Goal: Task Accomplishment & Management: Complete application form

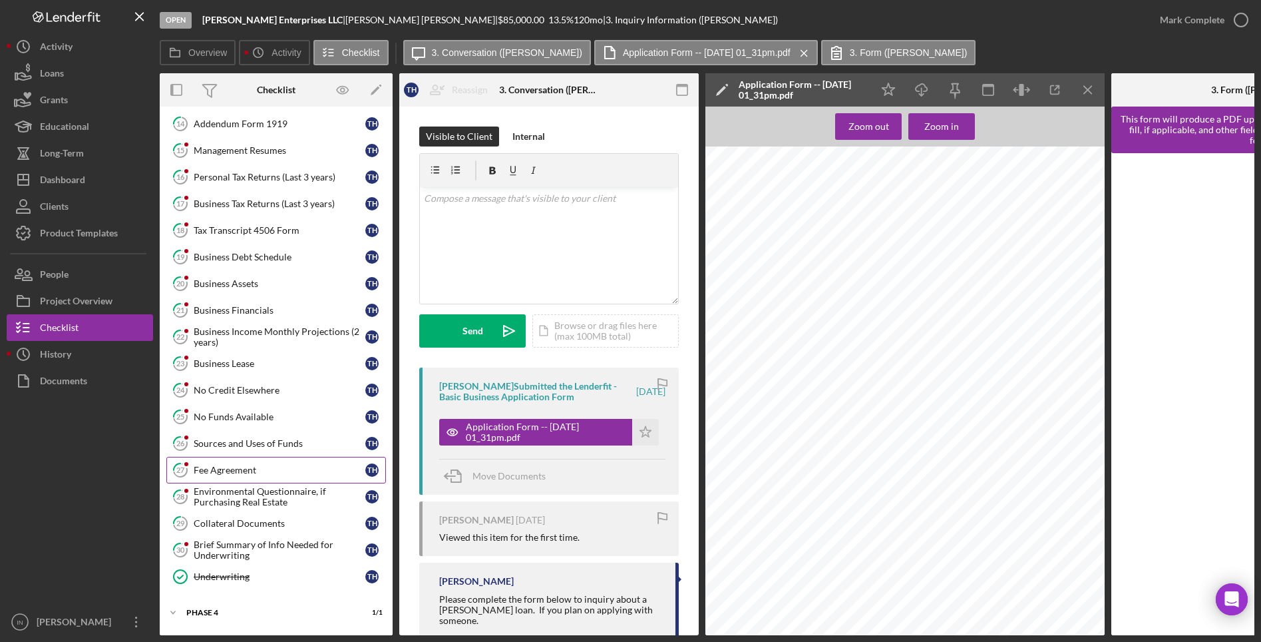
scroll to position [582, 0]
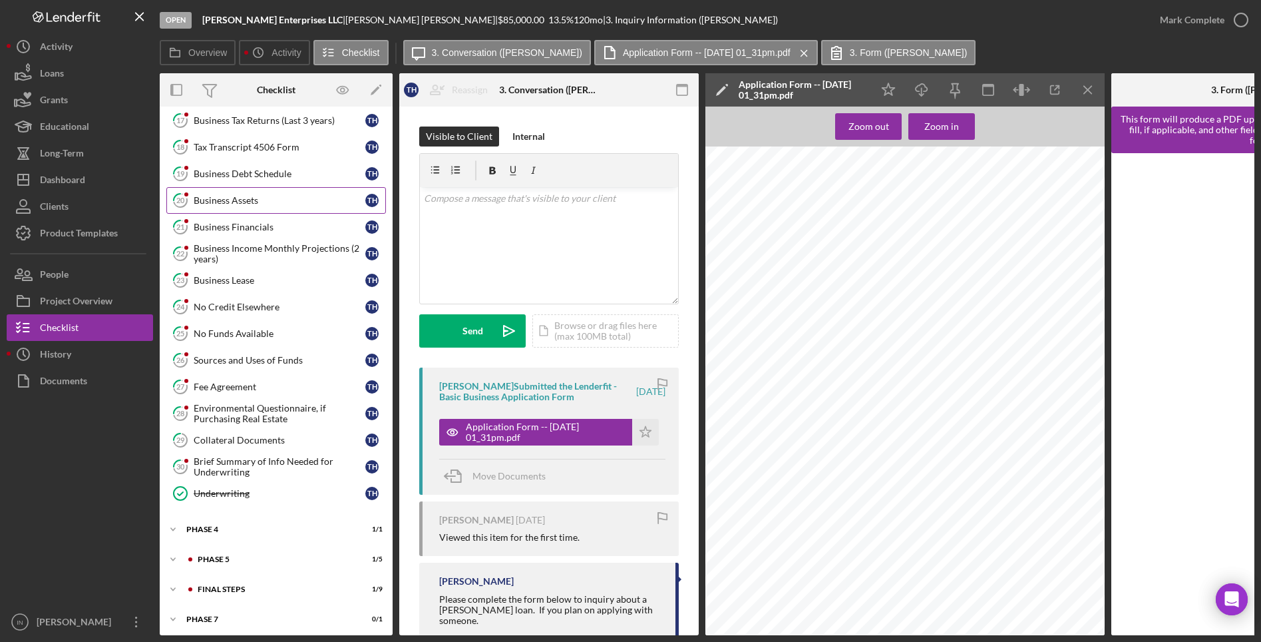
click at [239, 195] on div "Business Assets" at bounding box center [280, 200] width 172 height 11
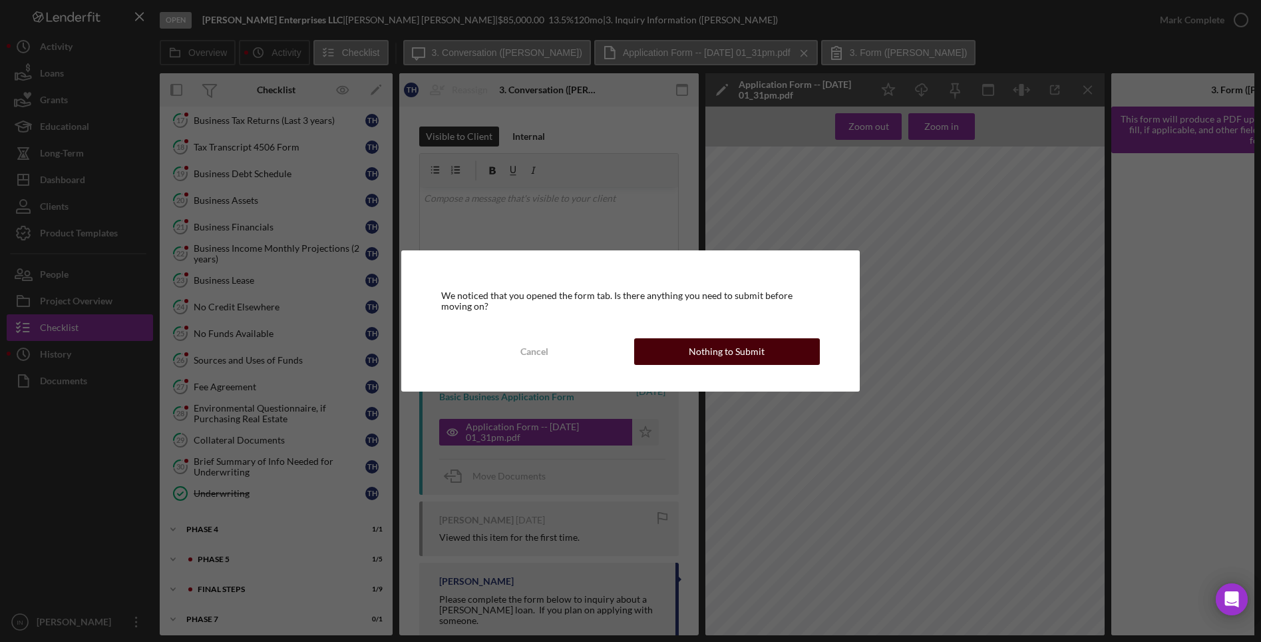
click at [720, 356] on div "Nothing to Submit" at bounding box center [727, 351] width 76 height 27
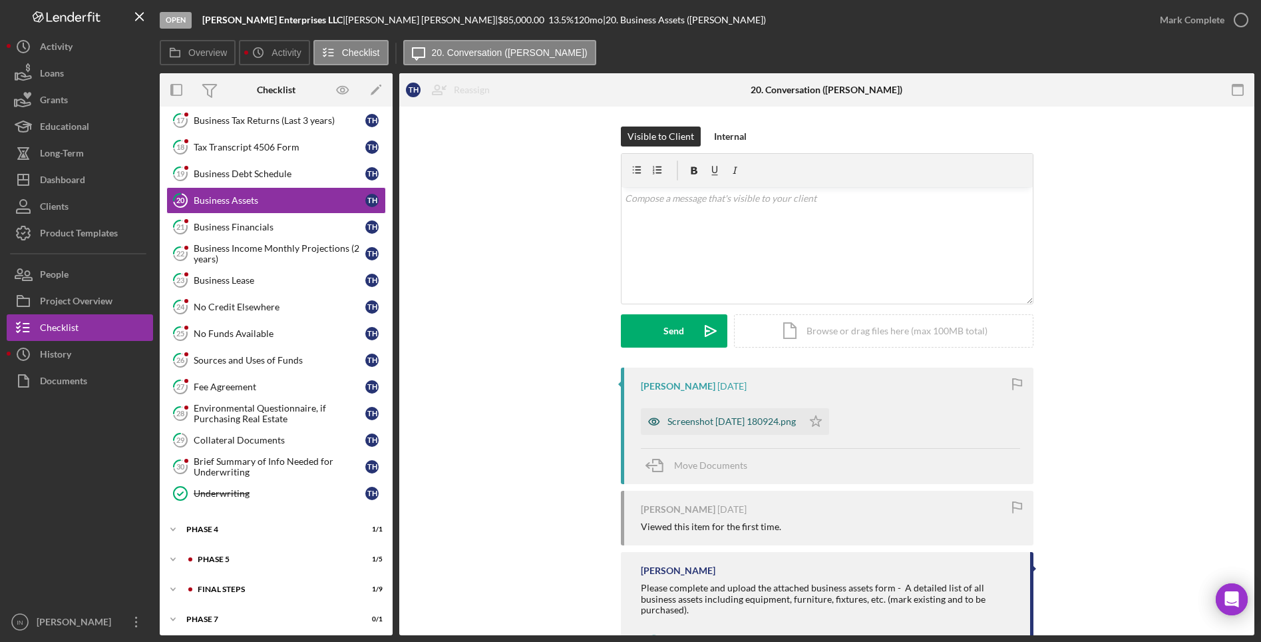
click at [775, 419] on div "Screenshot [DATE] 180924.png" at bounding box center [732, 421] width 128 height 11
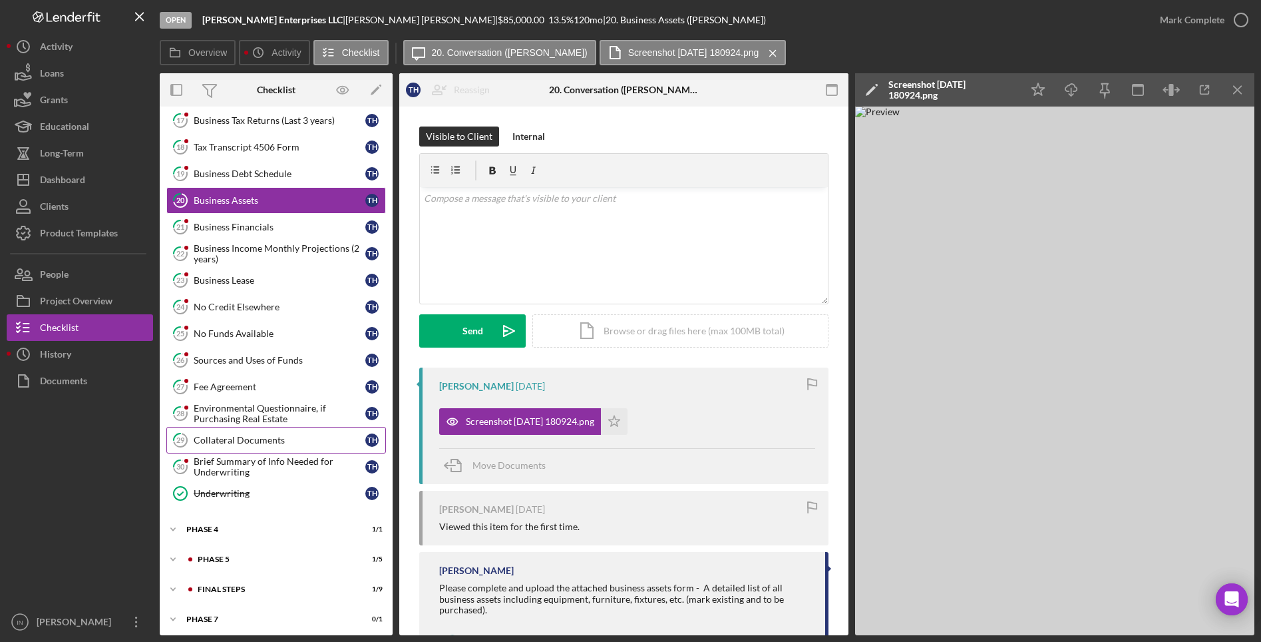
click at [258, 443] on div "Collateral Documents" at bounding box center [280, 440] width 172 height 11
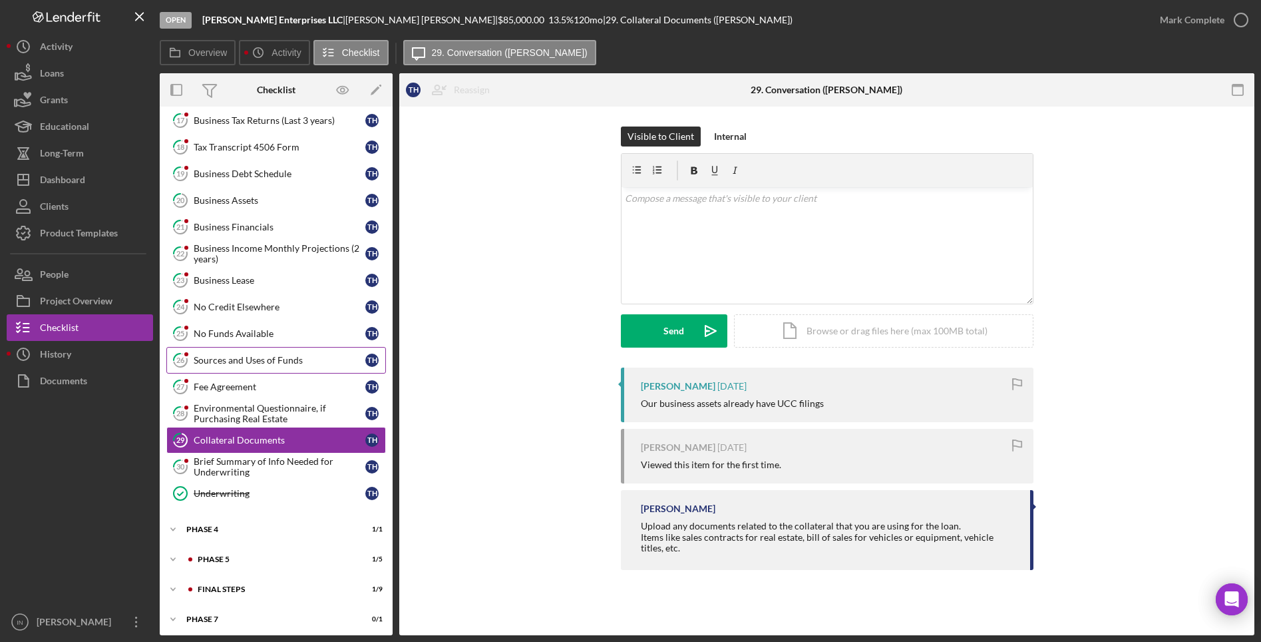
click at [286, 362] on div "Sources and Uses of Funds" at bounding box center [280, 360] width 172 height 11
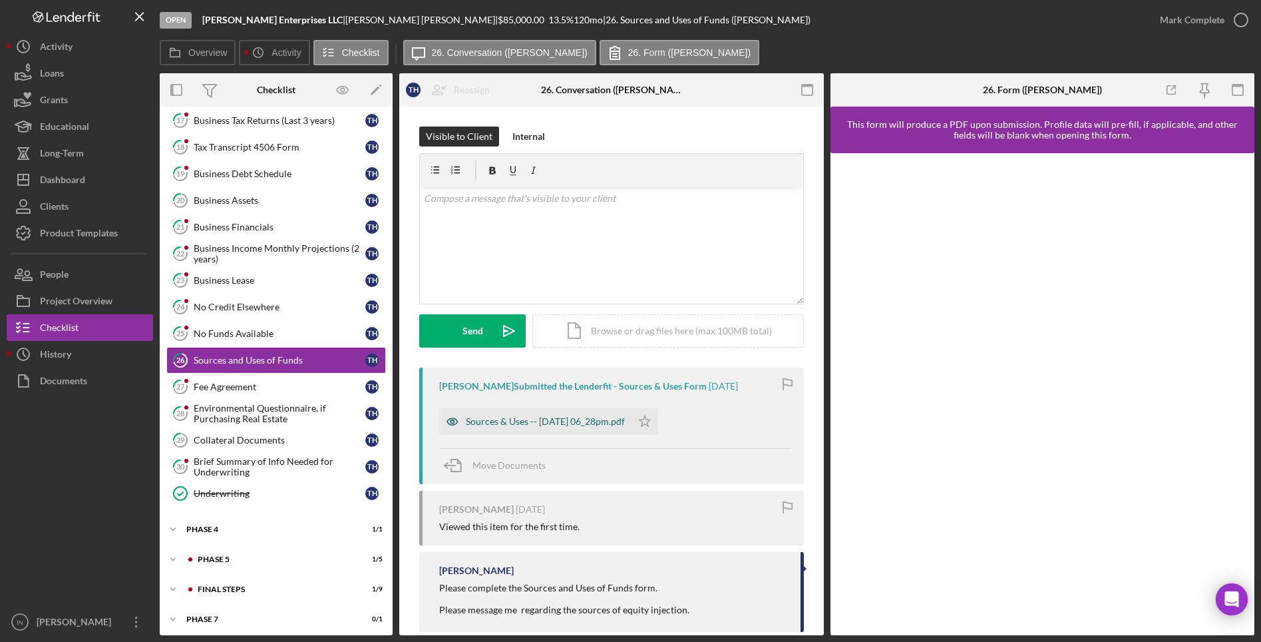
click at [514, 416] on div "Sources & Uses -- [DATE] 06_28pm.pdf" at bounding box center [545, 421] width 159 height 11
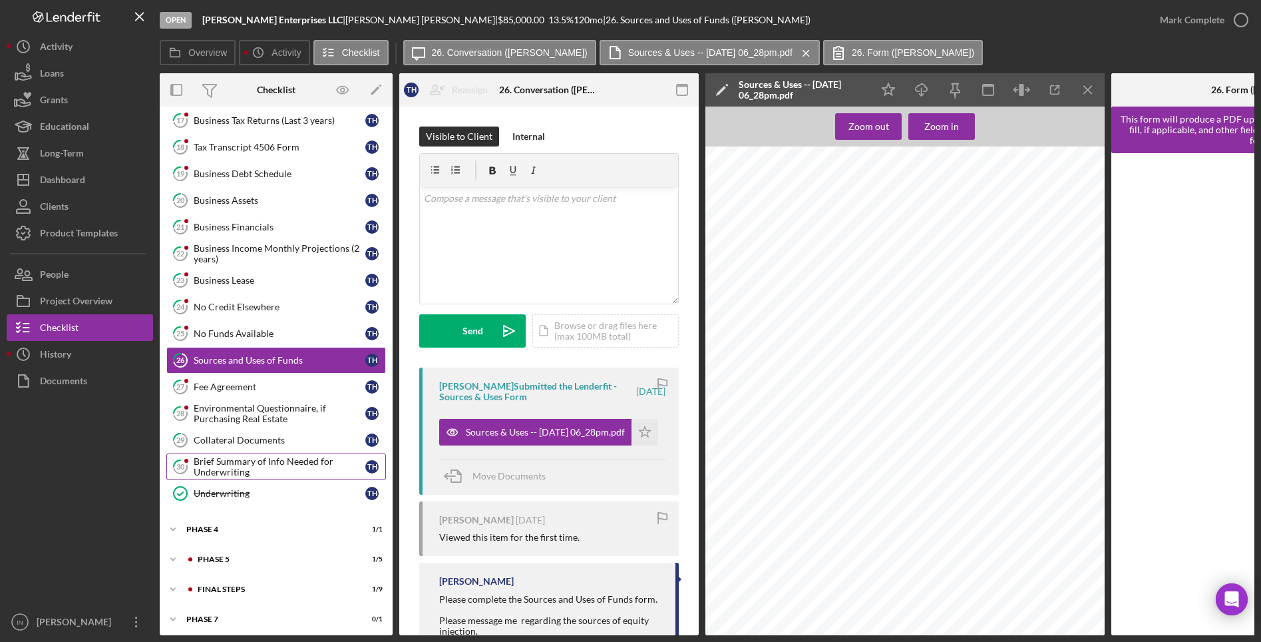
click at [235, 466] on div "Brief Summary of Info Needed for Underwriting" at bounding box center [280, 466] width 172 height 21
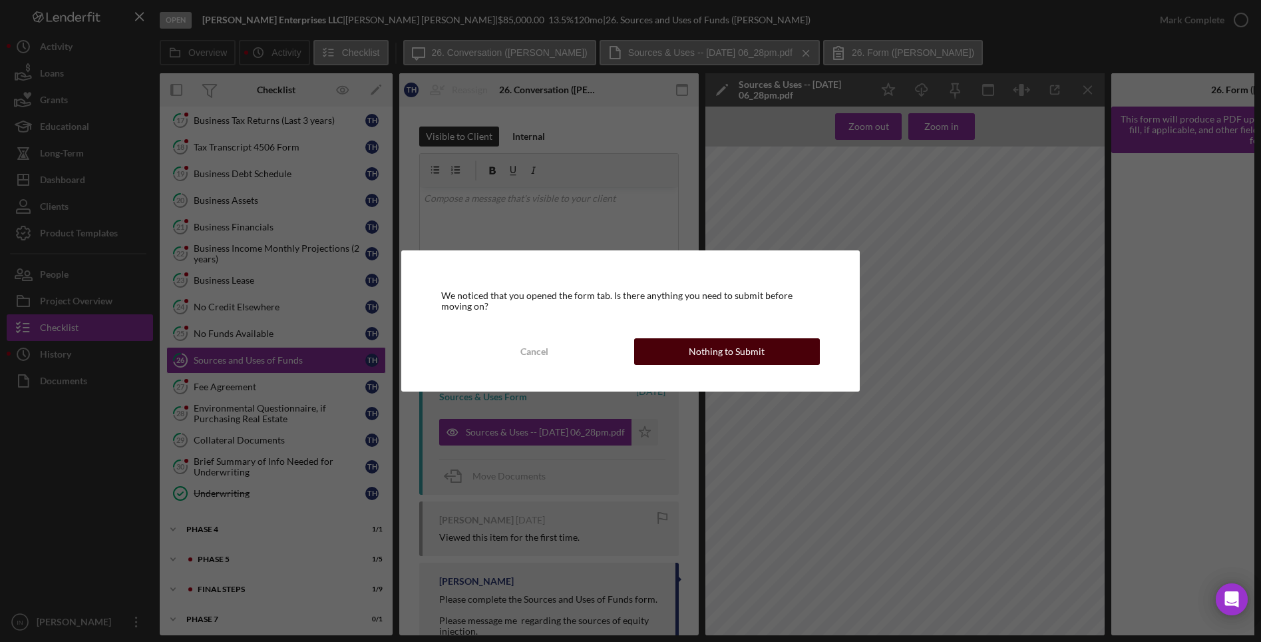
click at [711, 351] on div "Nothing to Submit" at bounding box center [727, 351] width 76 height 27
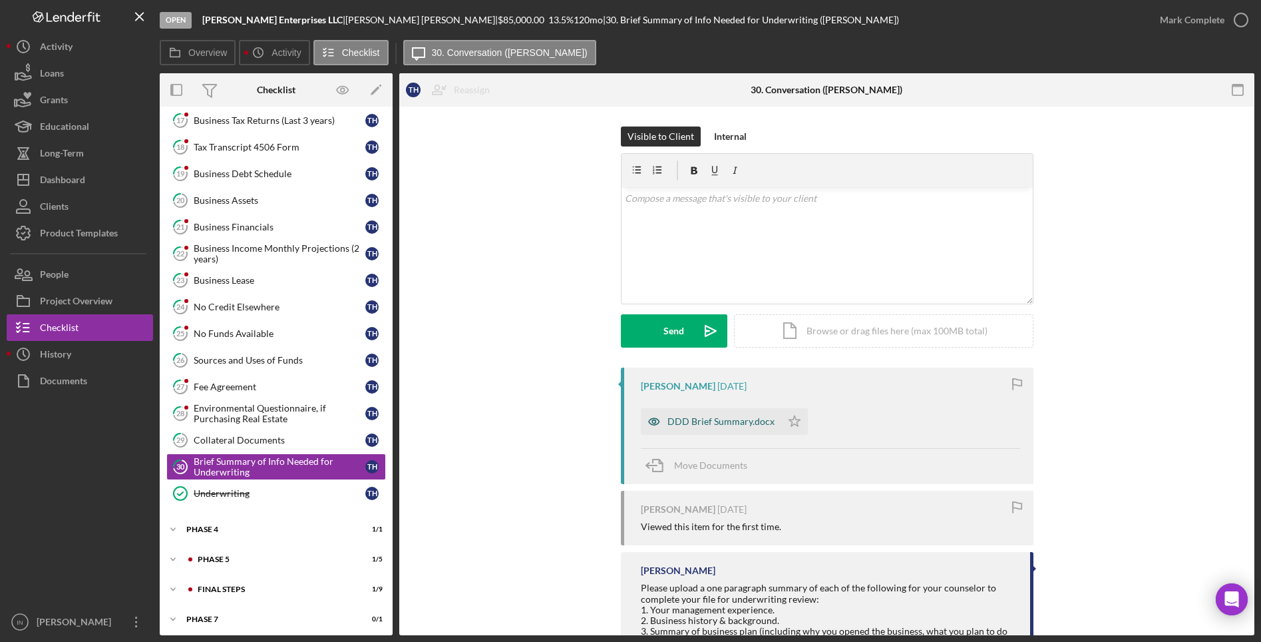
click at [718, 409] on div "DDD Brief Summary.docx" at bounding box center [711, 421] width 140 height 27
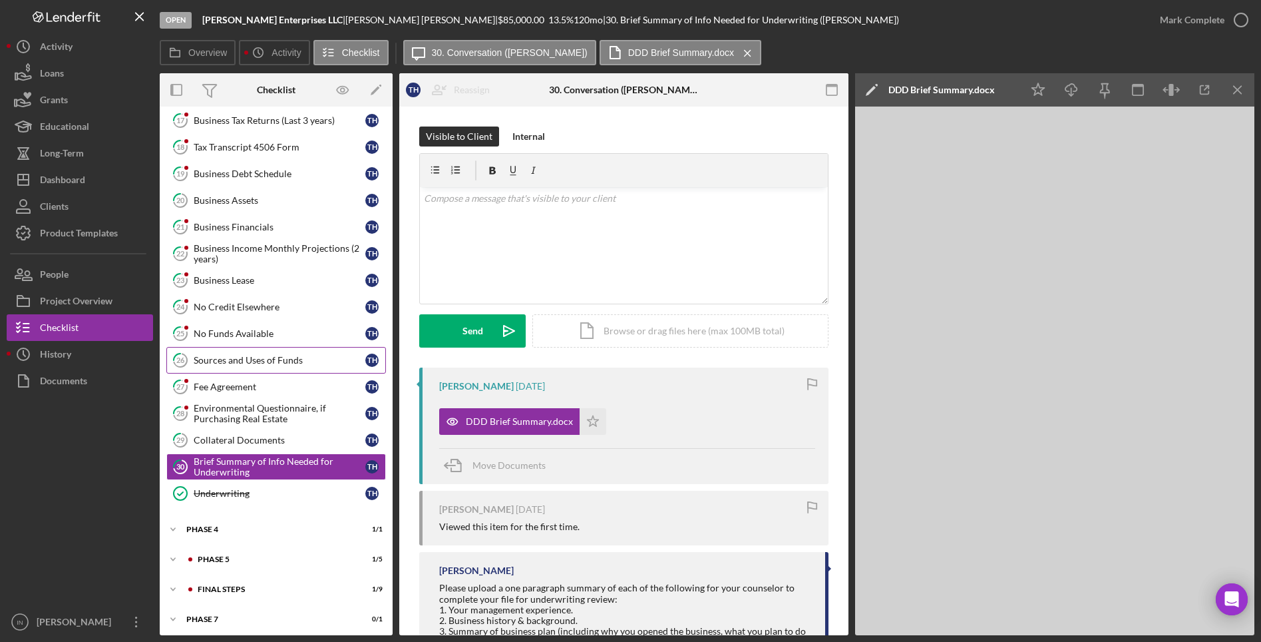
click at [219, 357] on div "Sources and Uses of Funds" at bounding box center [280, 360] width 172 height 11
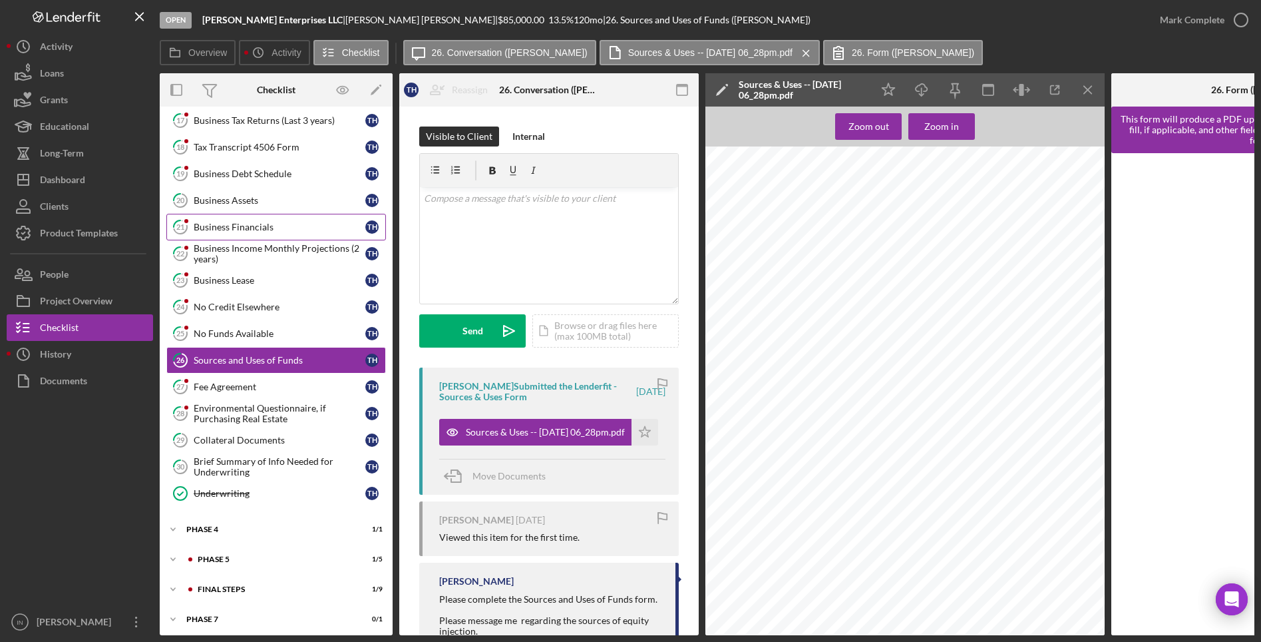
click at [264, 214] on link "21 Business Financials T H" at bounding box center [276, 227] width 220 height 27
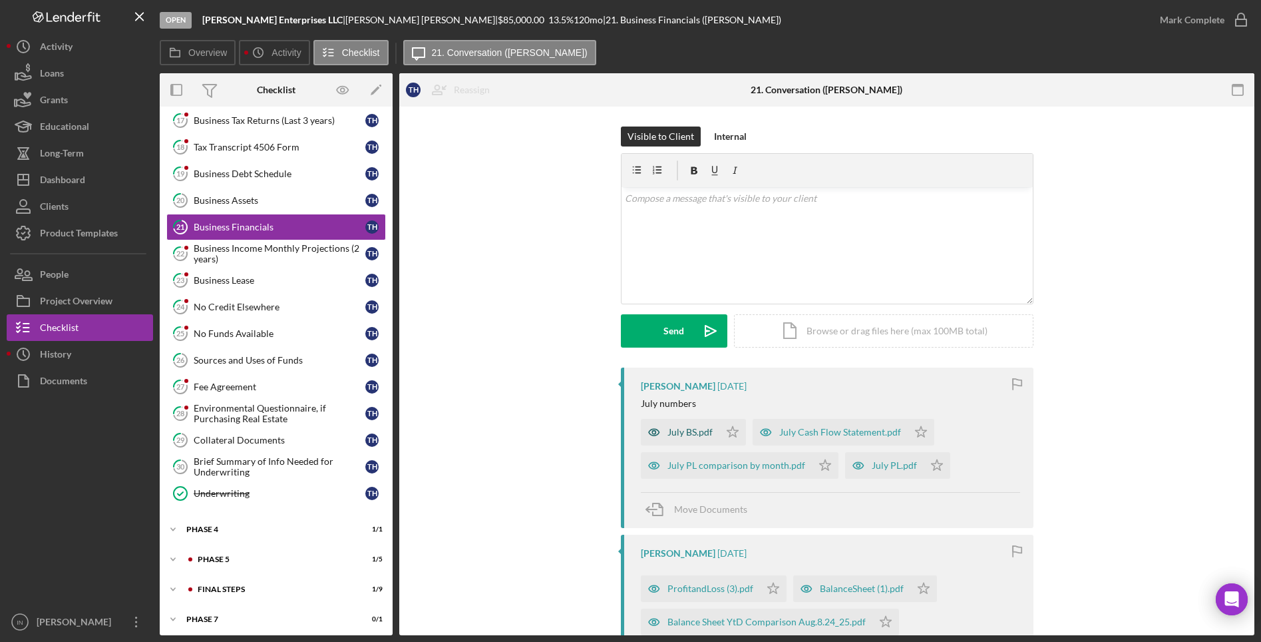
click at [676, 435] on div "July BS.pdf" at bounding box center [690, 432] width 45 height 11
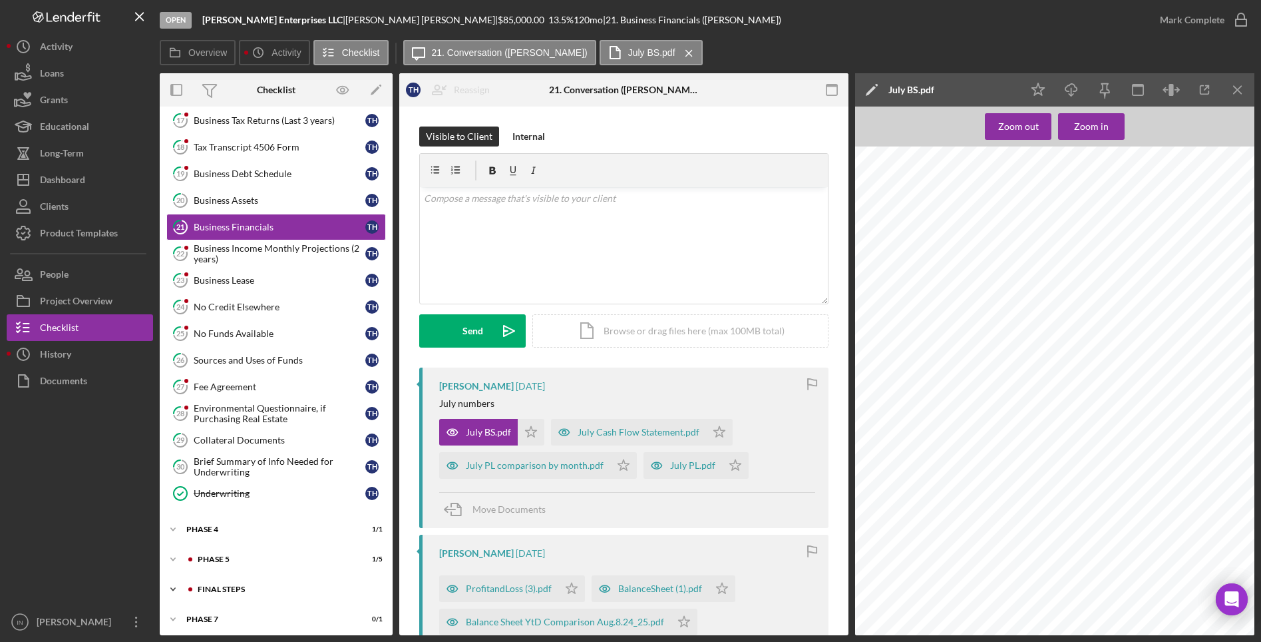
click at [220, 585] on div "FINAL STEPS" at bounding box center [287, 589] width 178 height 8
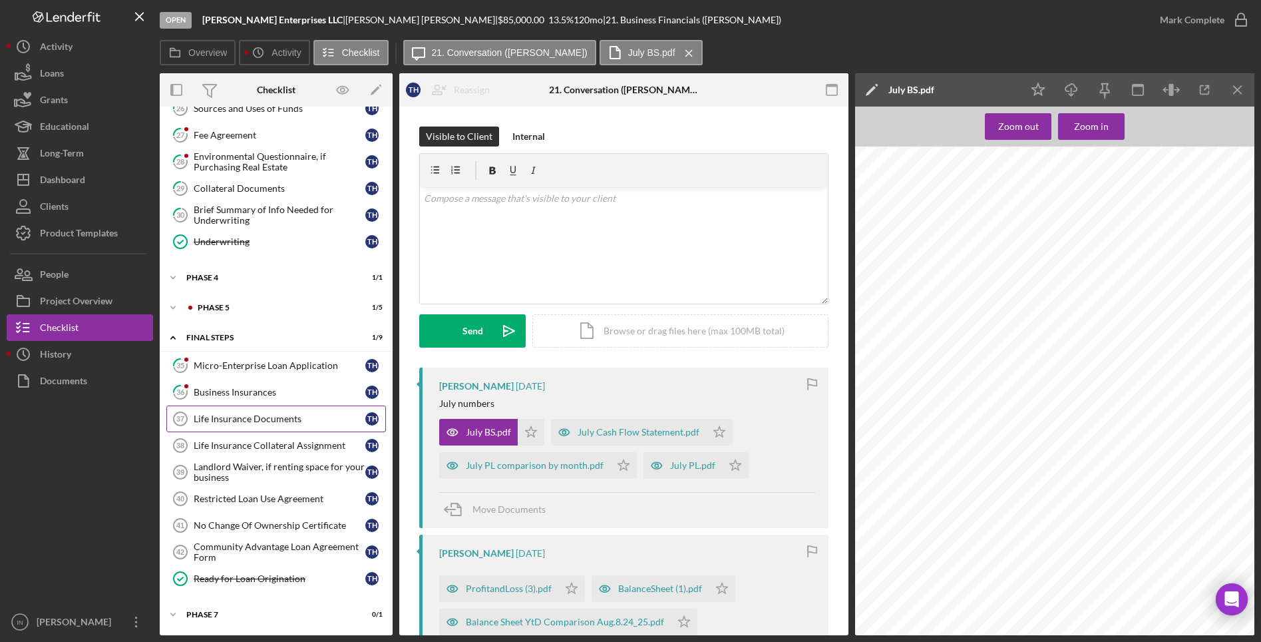
click at [275, 415] on div "Life Insurance Documents" at bounding box center [280, 418] width 172 height 11
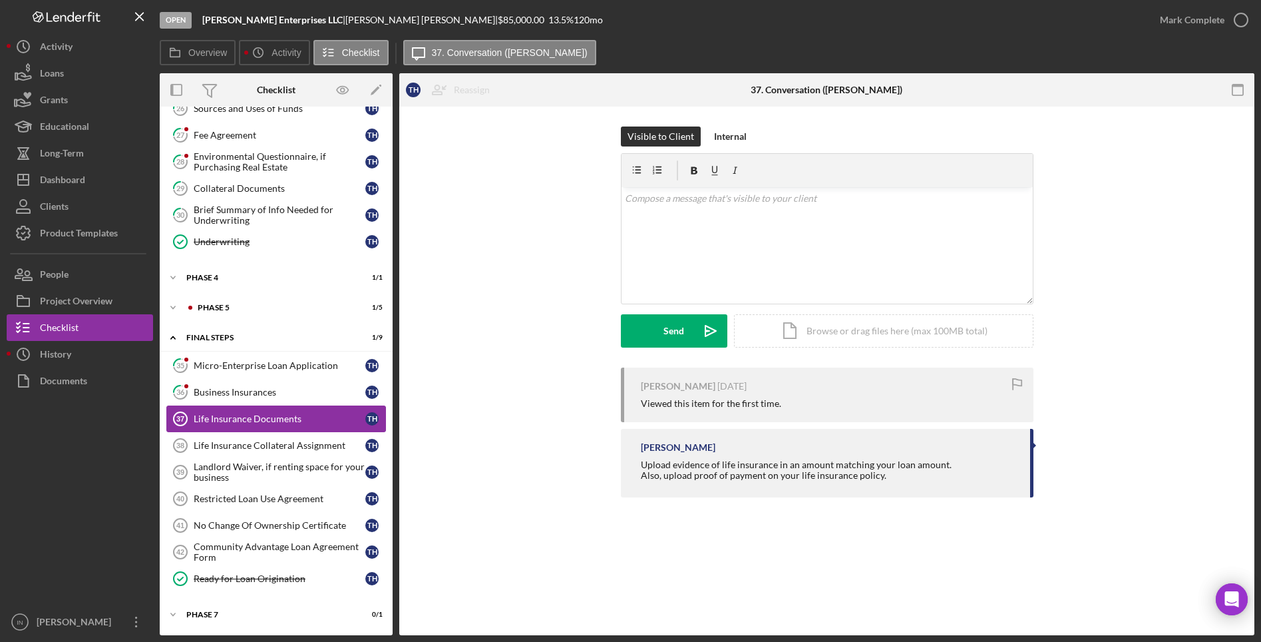
scroll to position [834, 0]
click at [280, 449] on div "Life Insurance Collateral Assignment" at bounding box center [280, 445] width 172 height 11
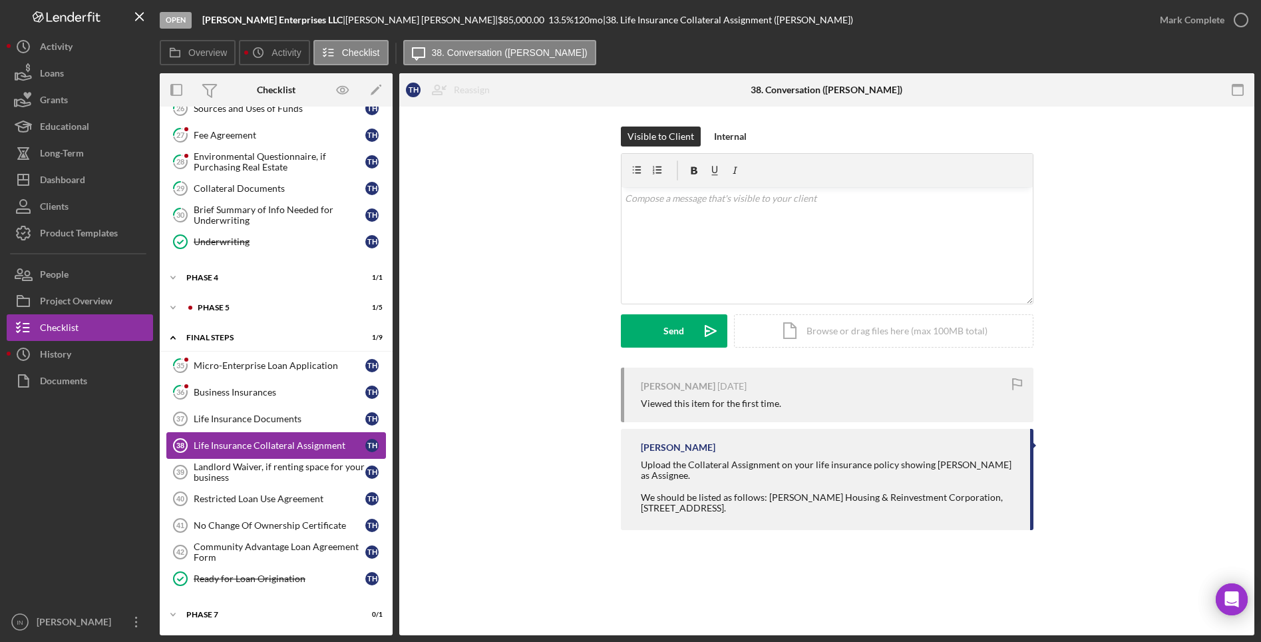
scroll to position [834, 0]
click at [256, 399] on link "36 Business Insurances T H" at bounding box center [276, 392] width 220 height 27
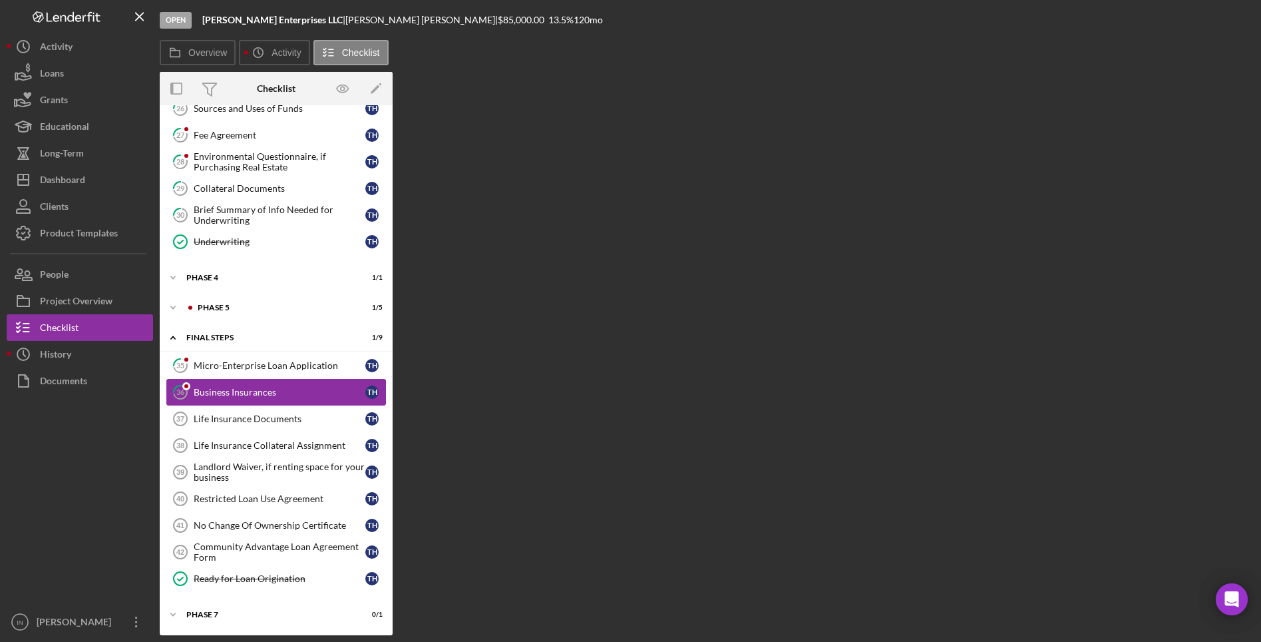
scroll to position [834, 0]
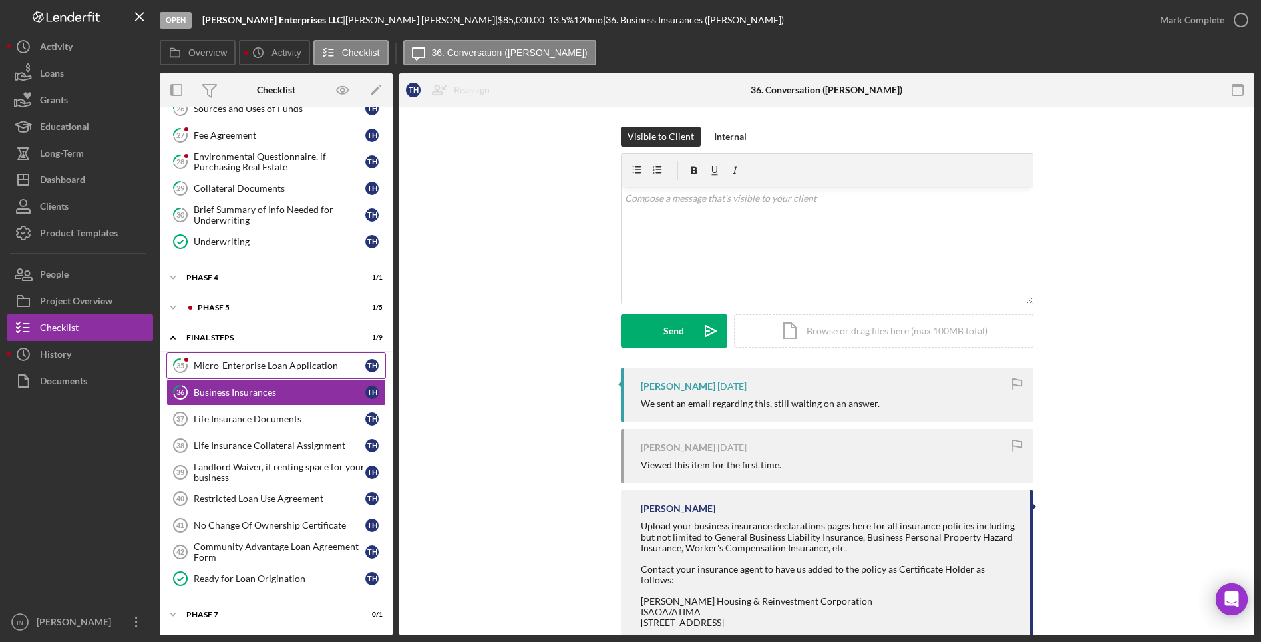
click at [270, 363] on div "Micro-Enterprise Loan Application" at bounding box center [280, 365] width 172 height 11
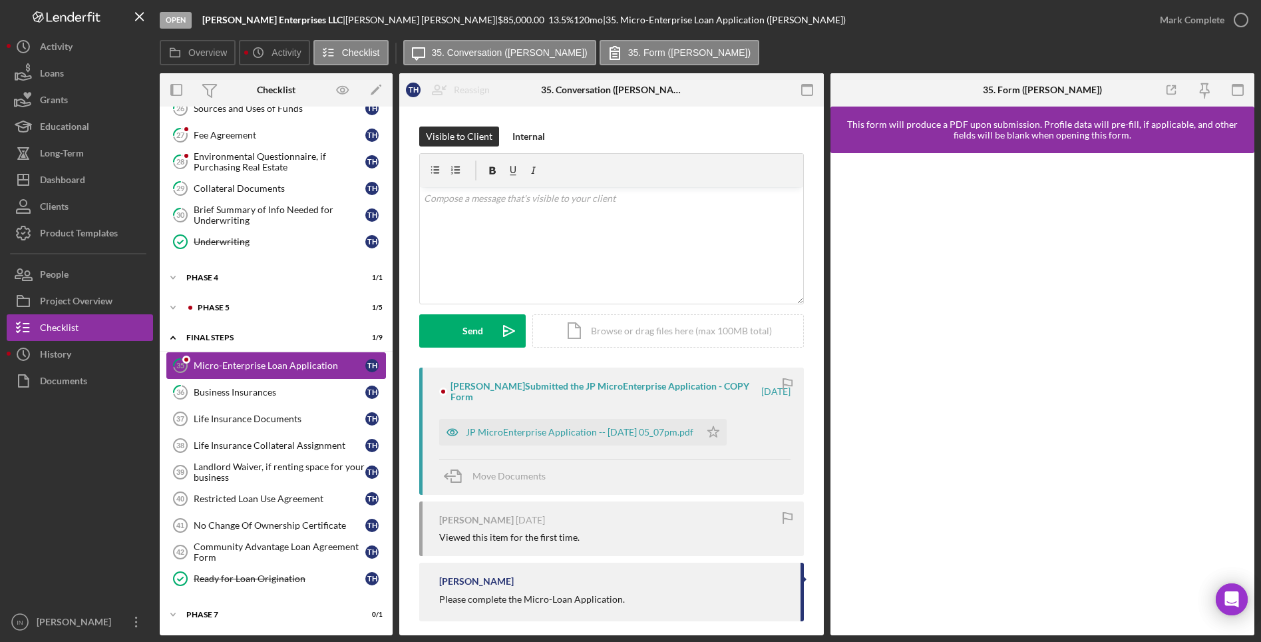
scroll to position [834, 0]
click at [246, 294] on div "Icon/Expander Phase 5 1 / 5" at bounding box center [276, 307] width 233 height 27
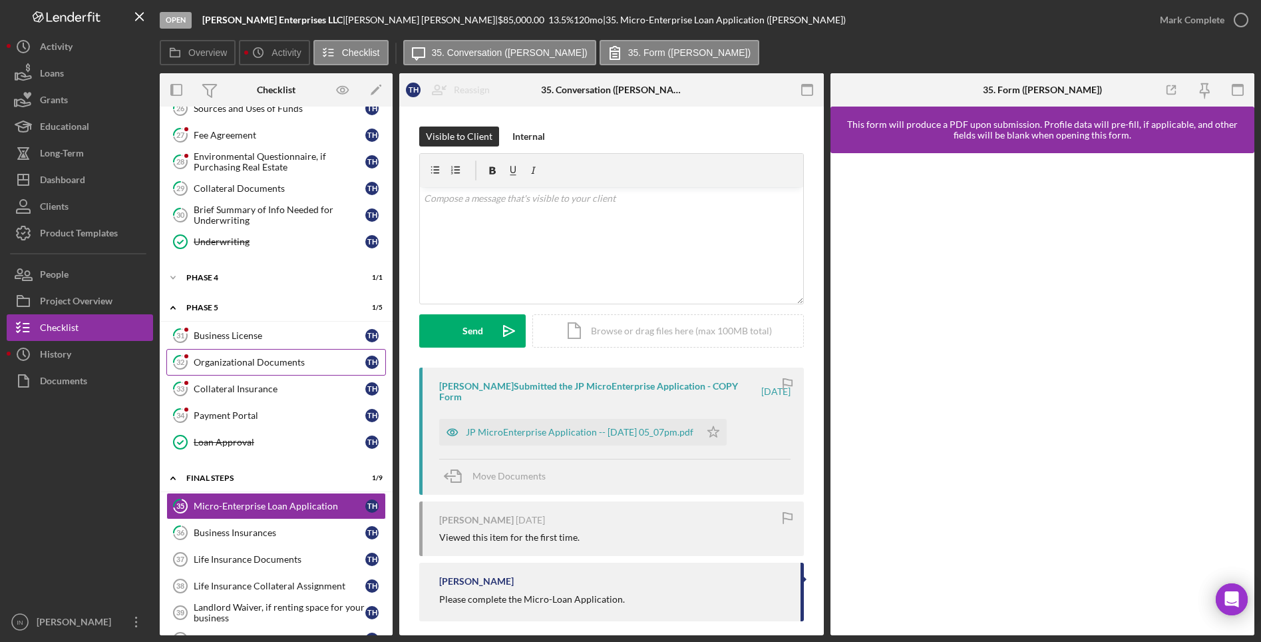
click at [256, 366] on div "Organizational Documents" at bounding box center [280, 362] width 172 height 11
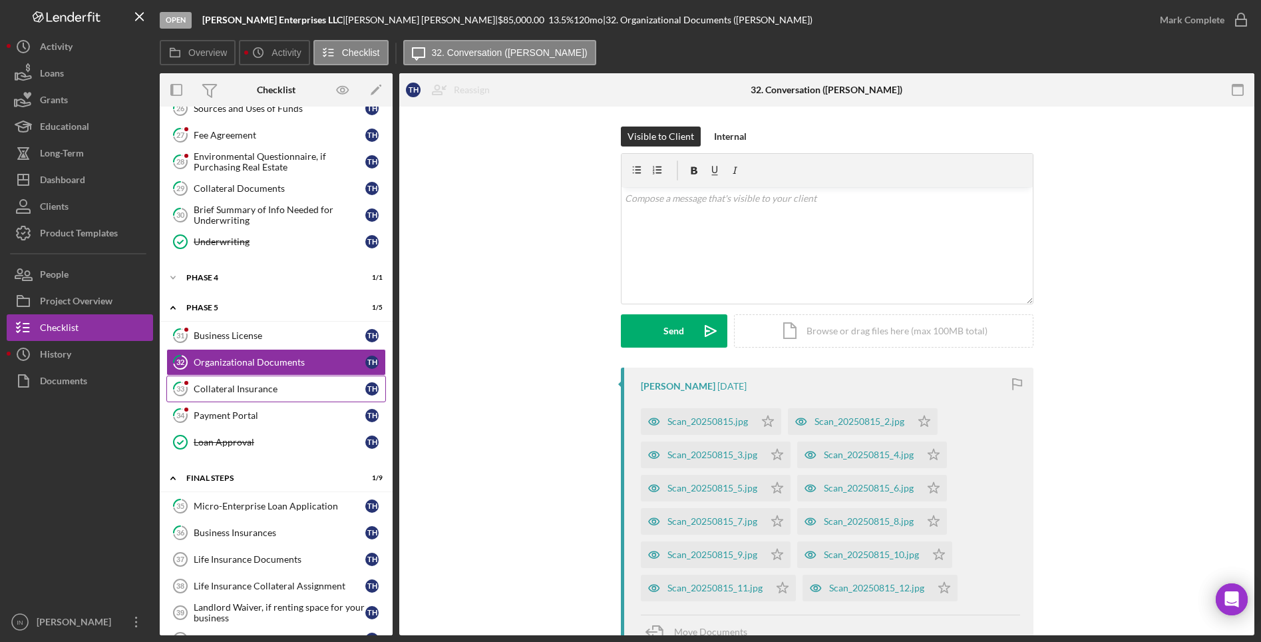
click at [254, 385] on div "Collateral Insurance" at bounding box center [280, 388] width 172 height 11
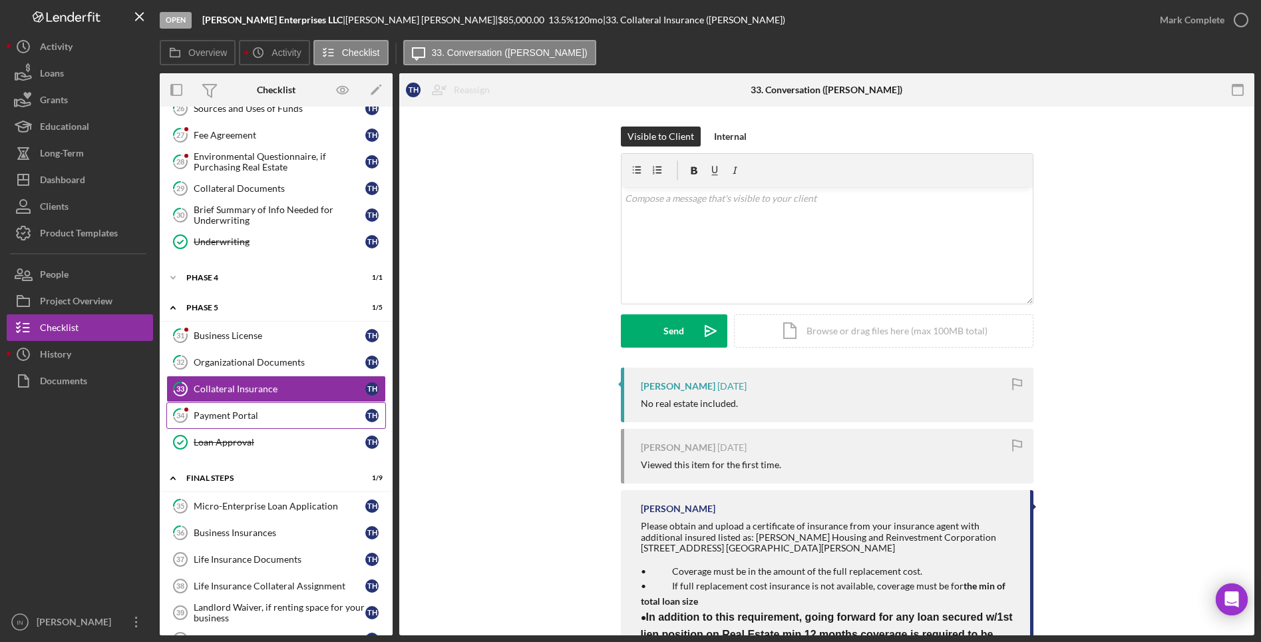
click at [256, 419] on div "Payment Portal" at bounding box center [280, 415] width 172 height 11
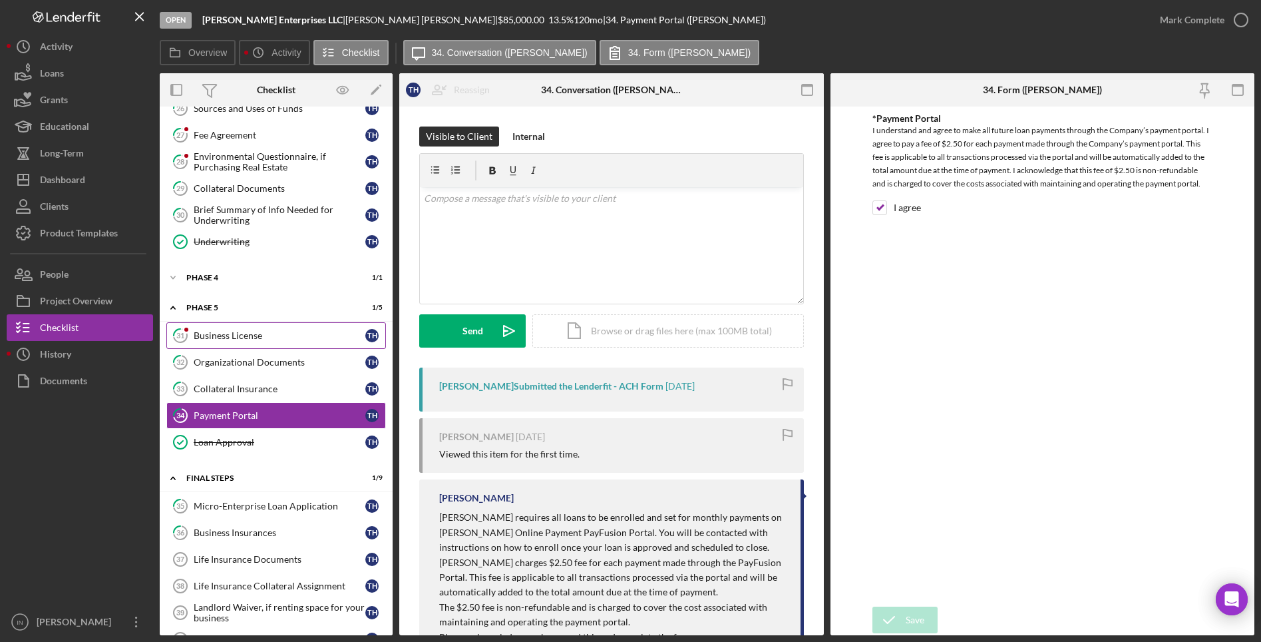
click at [262, 341] on link "31 Business License T H" at bounding box center [276, 335] width 220 height 27
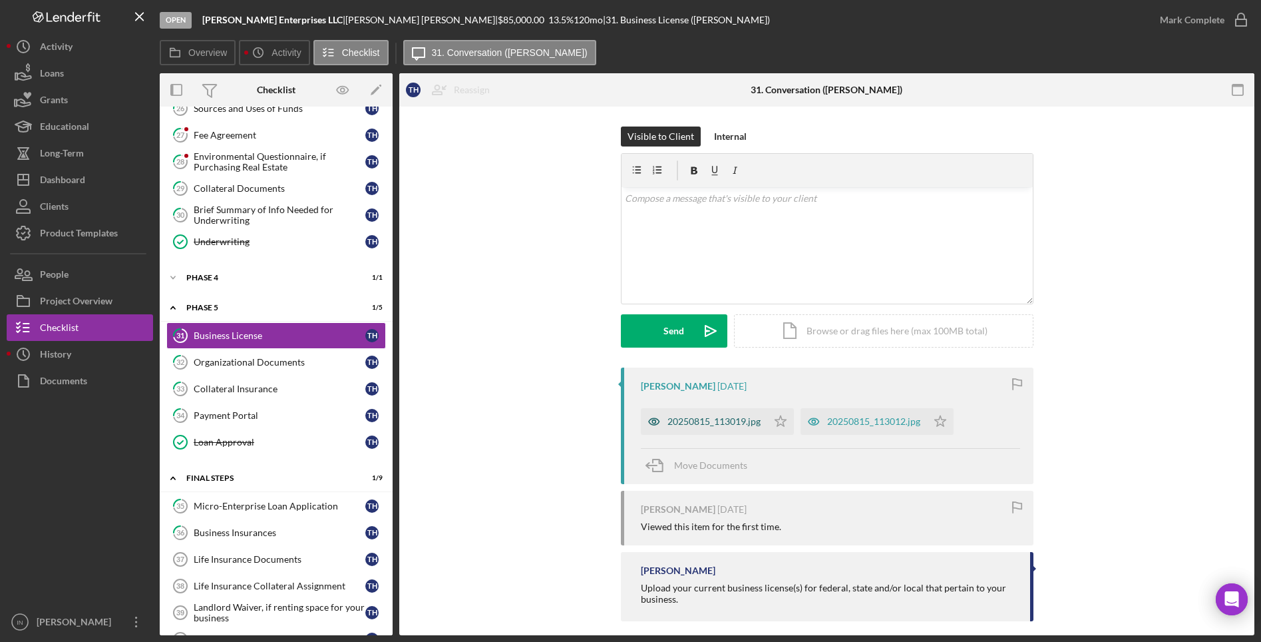
click at [696, 421] on div "20250815_113019.jpg" at bounding box center [714, 421] width 93 height 11
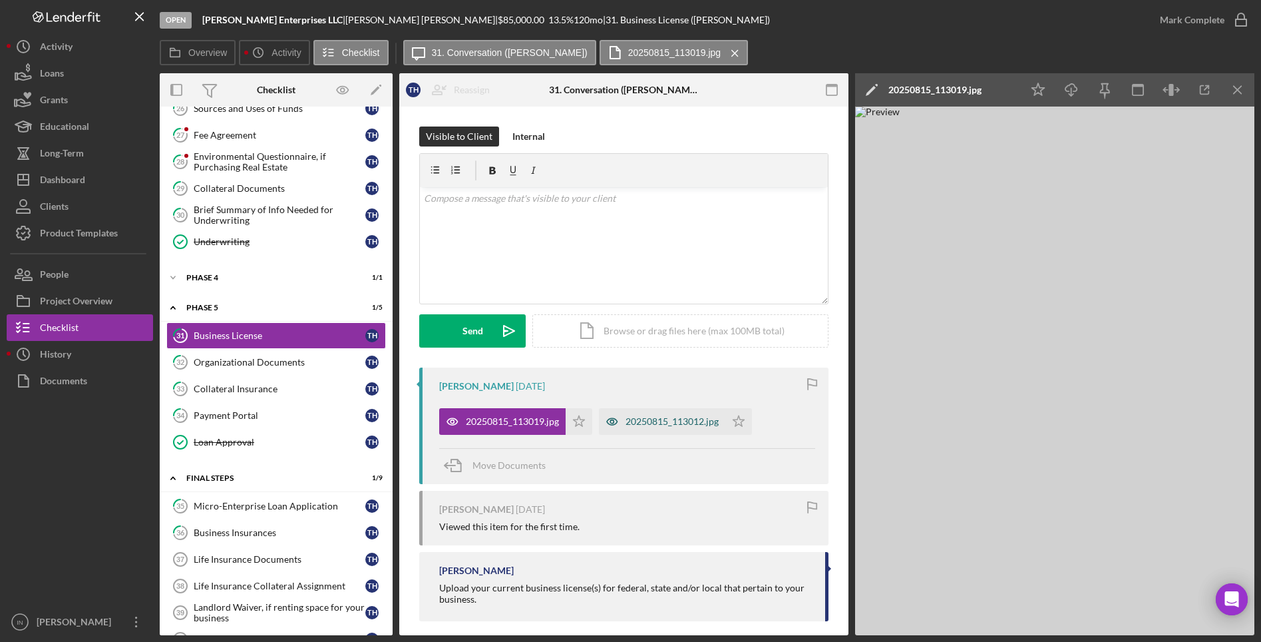
click at [684, 421] on div "20250815_113012.jpg" at bounding box center [672, 421] width 93 height 11
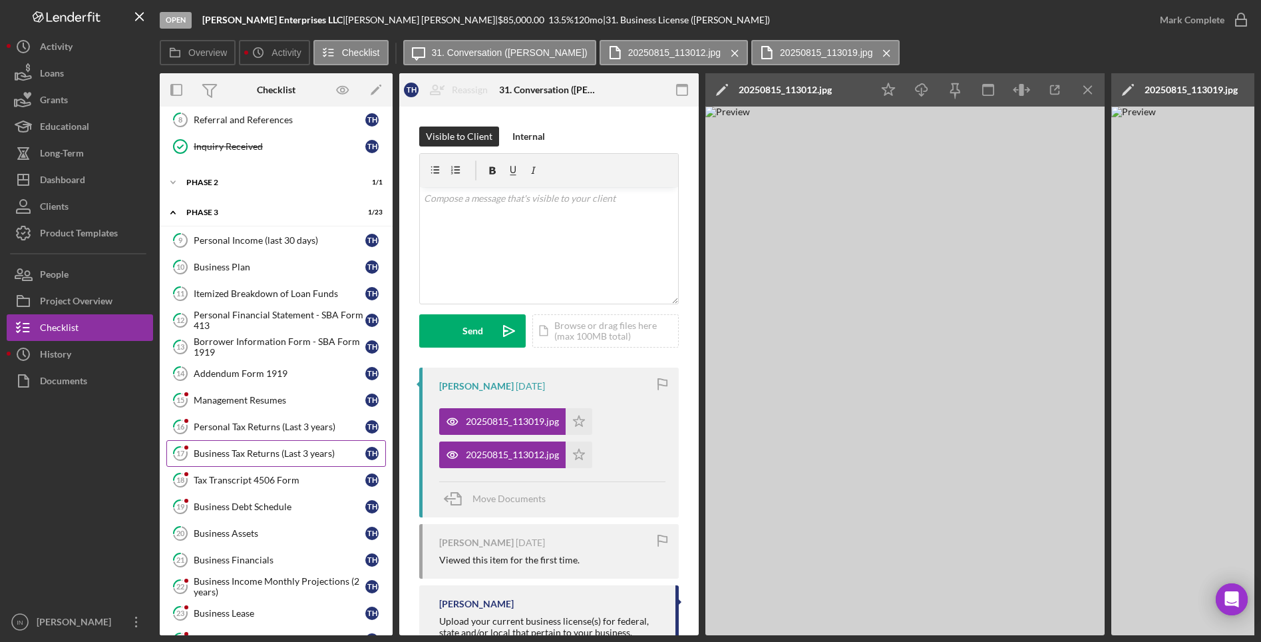
scroll to position [416, 0]
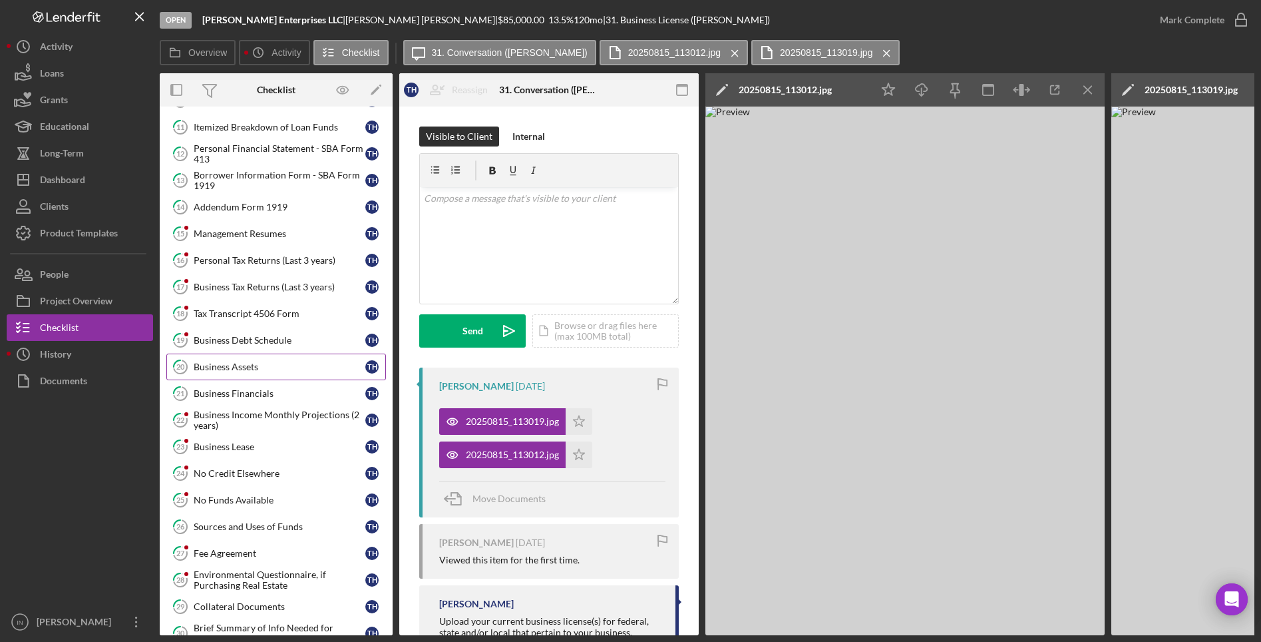
click at [301, 369] on div "Business Assets" at bounding box center [280, 366] width 172 height 11
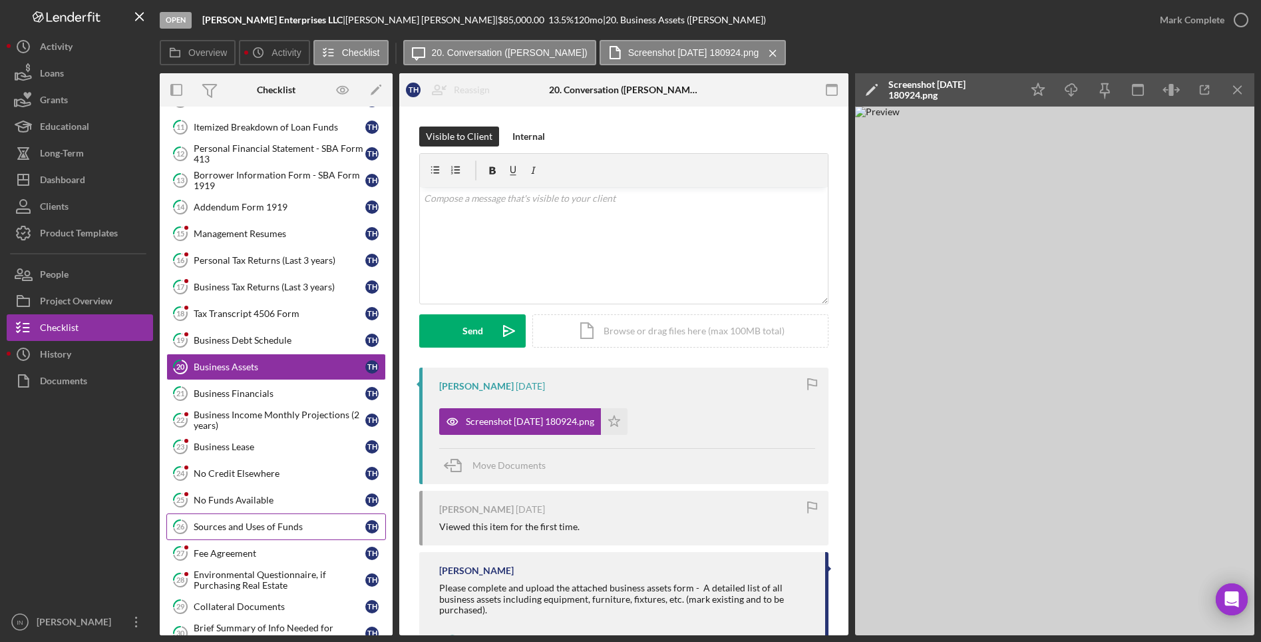
click at [276, 522] on div "Sources and Uses of Funds" at bounding box center [280, 526] width 172 height 11
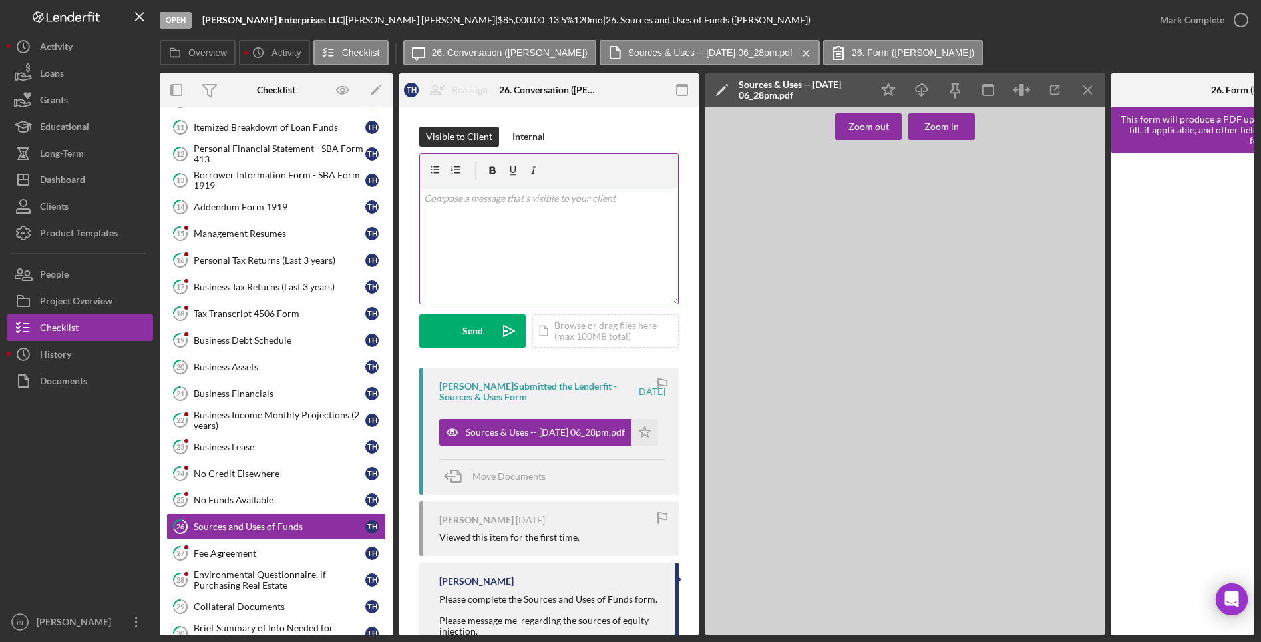
click at [566, 210] on div "v Color teal Color pink Remove color Add row above Add row below Add column bef…" at bounding box center [549, 245] width 258 height 116
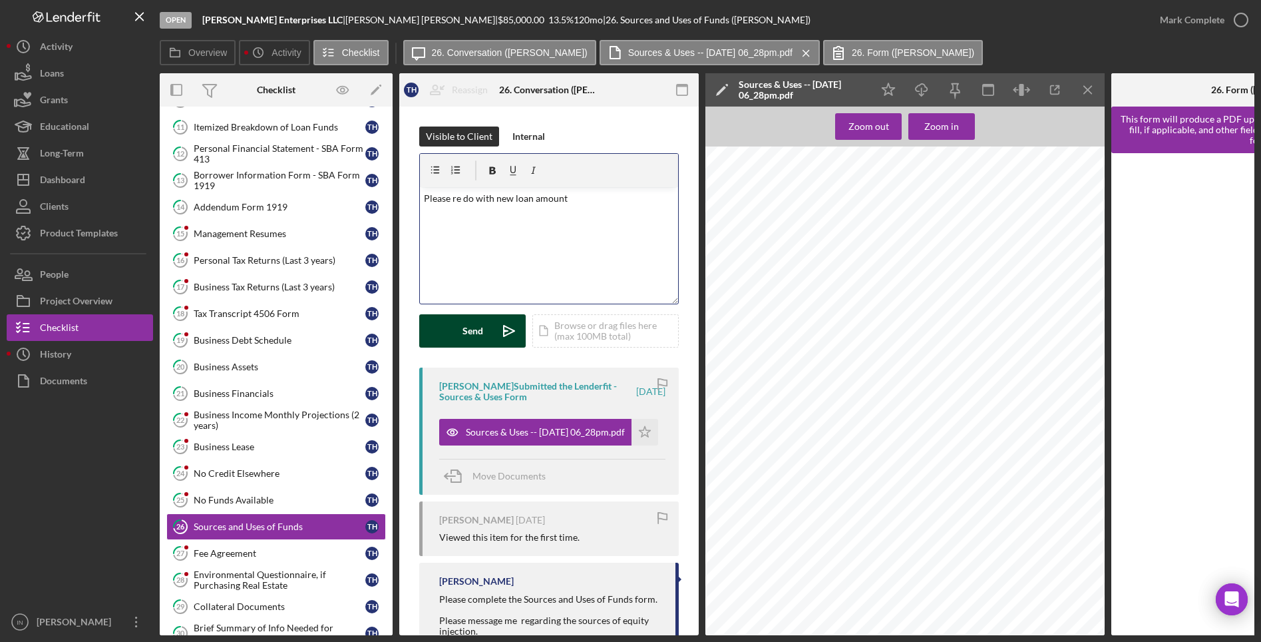
click at [478, 329] on div "Send" at bounding box center [473, 330] width 21 height 33
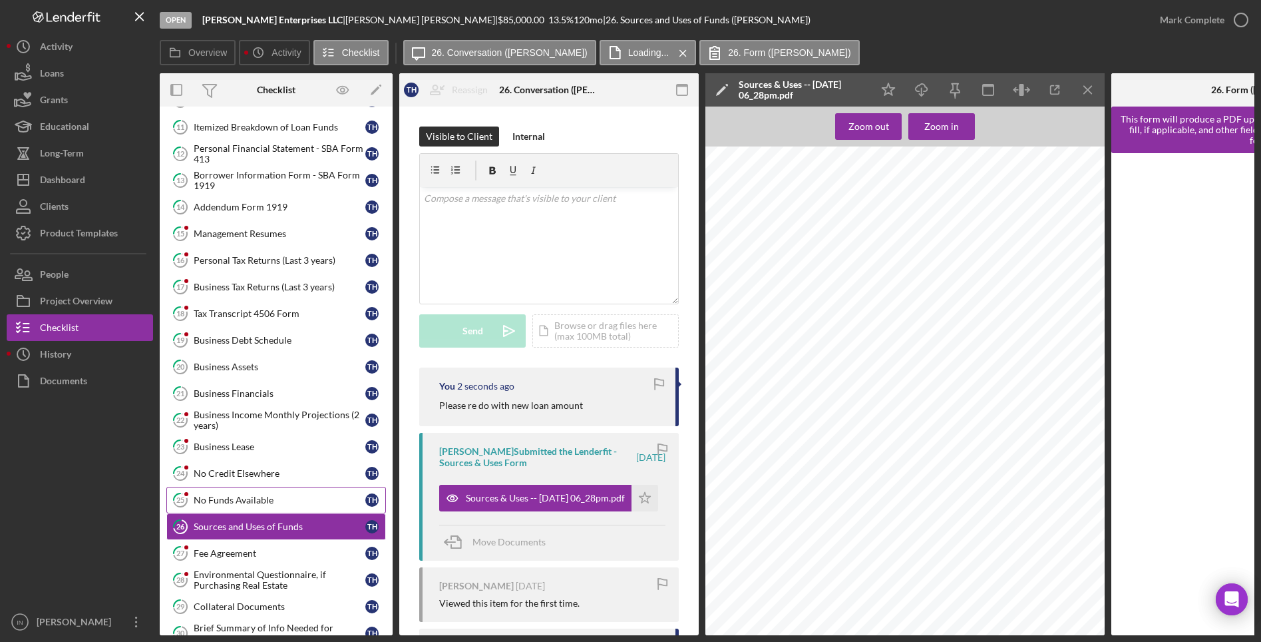
click at [242, 494] on div "No Funds Available" at bounding box center [280, 499] width 172 height 11
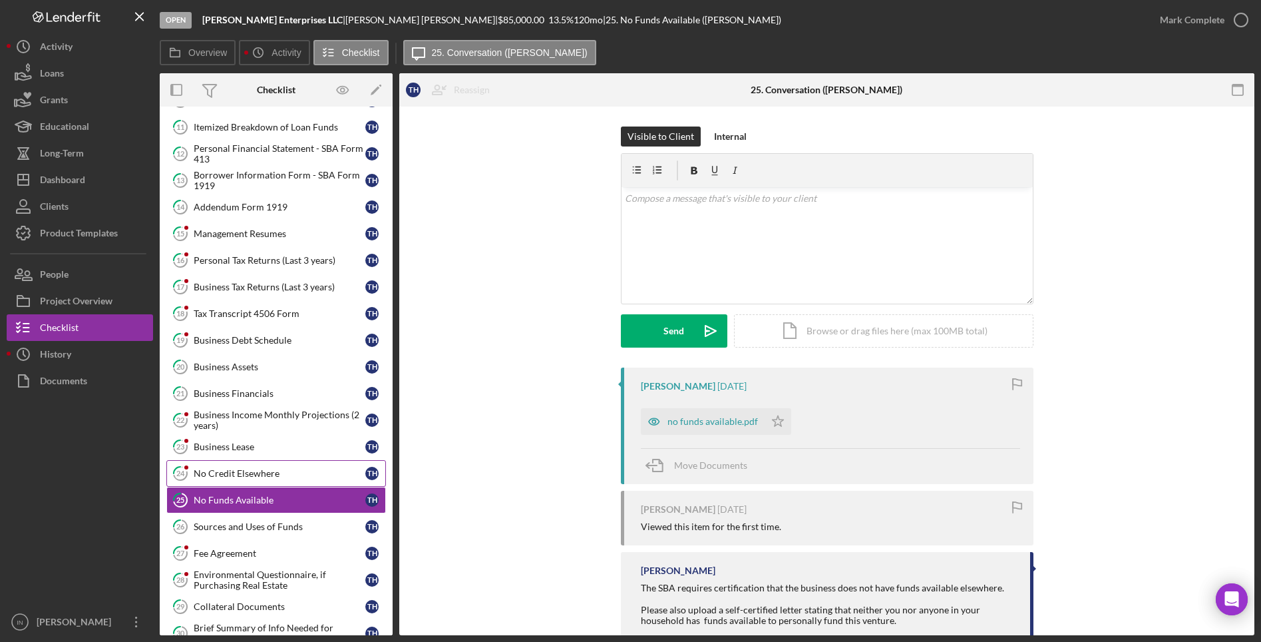
click at [251, 474] on div "No Credit Elsewhere" at bounding box center [280, 473] width 172 height 11
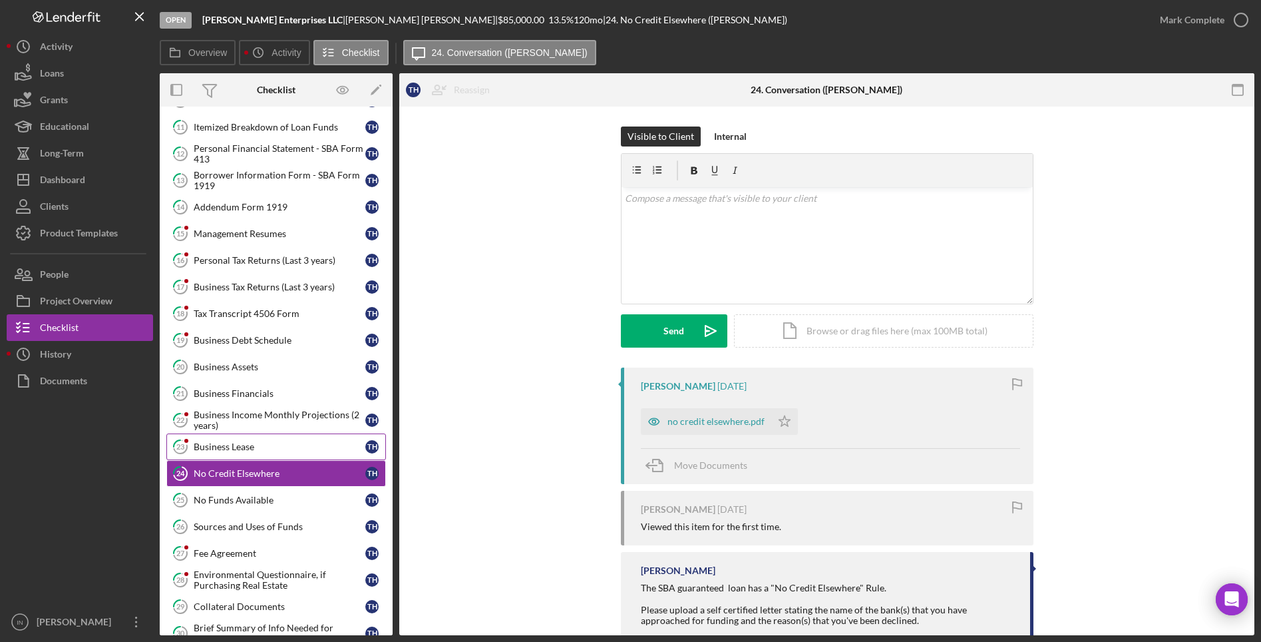
click at [234, 445] on div "Business Lease" at bounding box center [280, 446] width 172 height 11
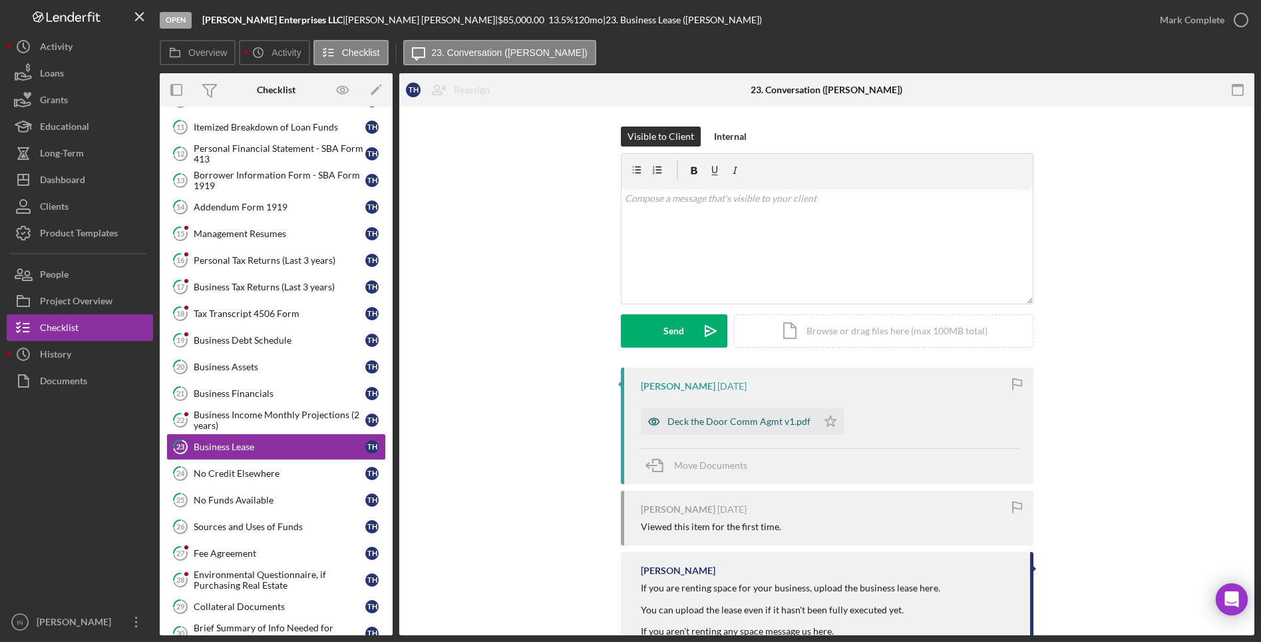
click at [751, 417] on div "Deck the Door Comm Agmt v1.pdf" at bounding box center [739, 421] width 143 height 11
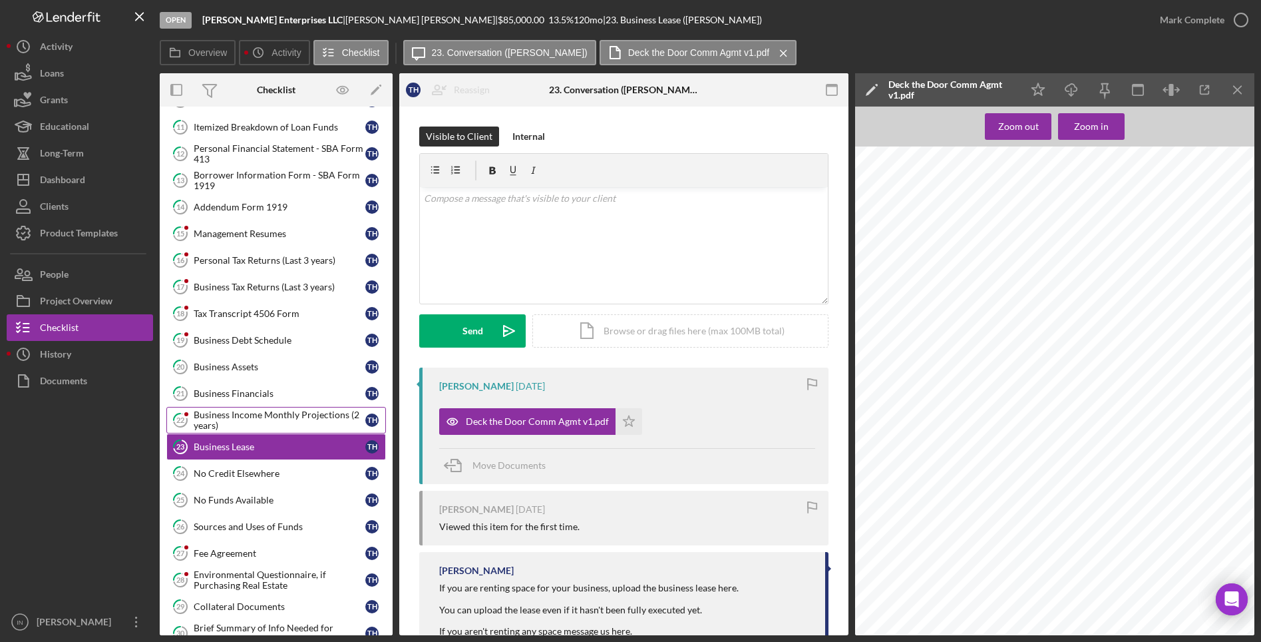
click at [206, 418] on div "Business Income Monthly Projections (2 years)" at bounding box center [280, 419] width 172 height 21
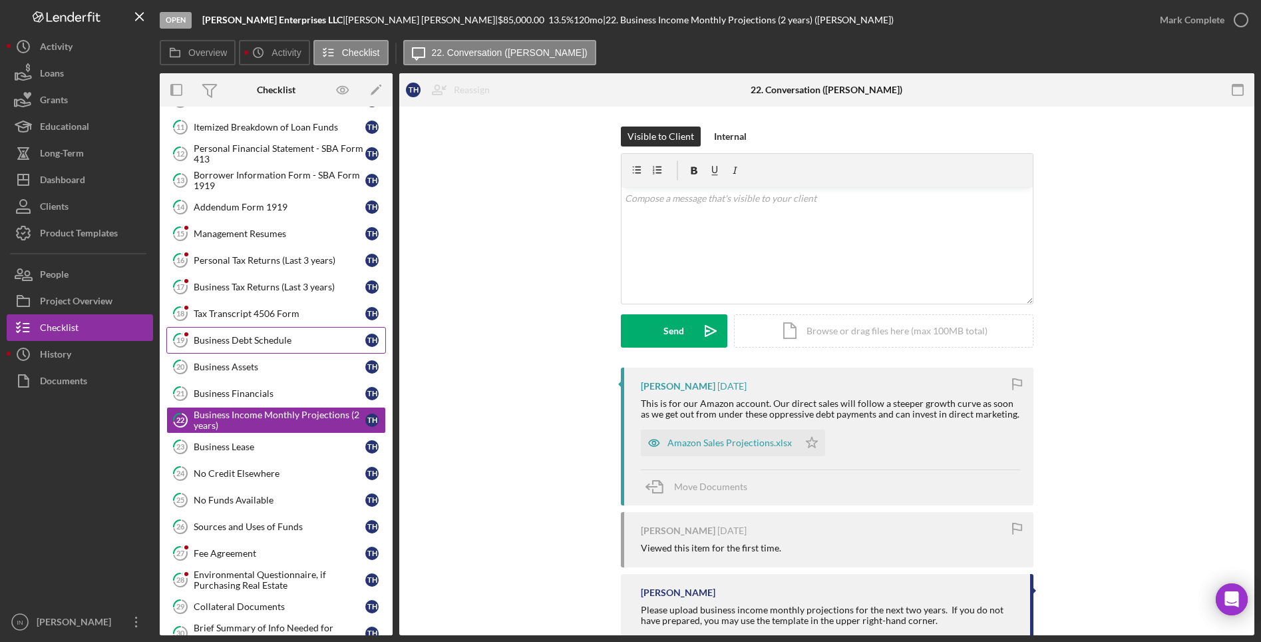
click at [242, 340] on div "Business Debt Schedule" at bounding box center [280, 340] width 172 height 11
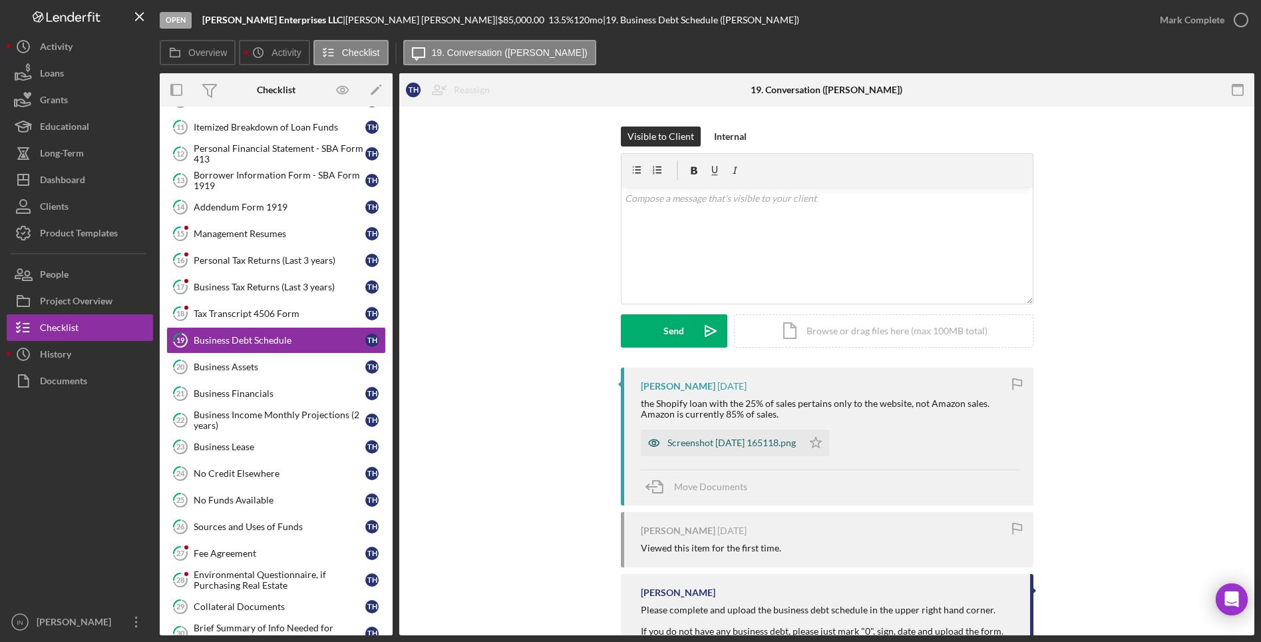
click at [731, 438] on div "Screenshot [DATE] 165118.png" at bounding box center [732, 442] width 128 height 11
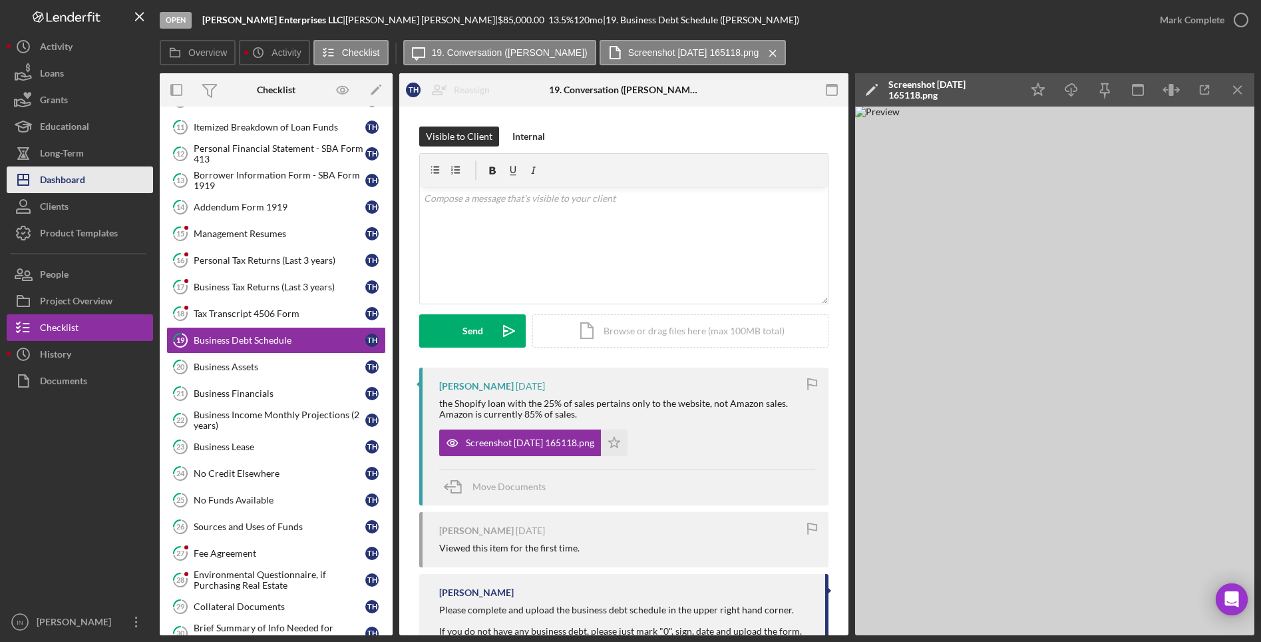
click at [66, 170] on div "Dashboard" at bounding box center [62, 181] width 45 height 30
